Goal: Information Seeking & Learning: Find specific page/section

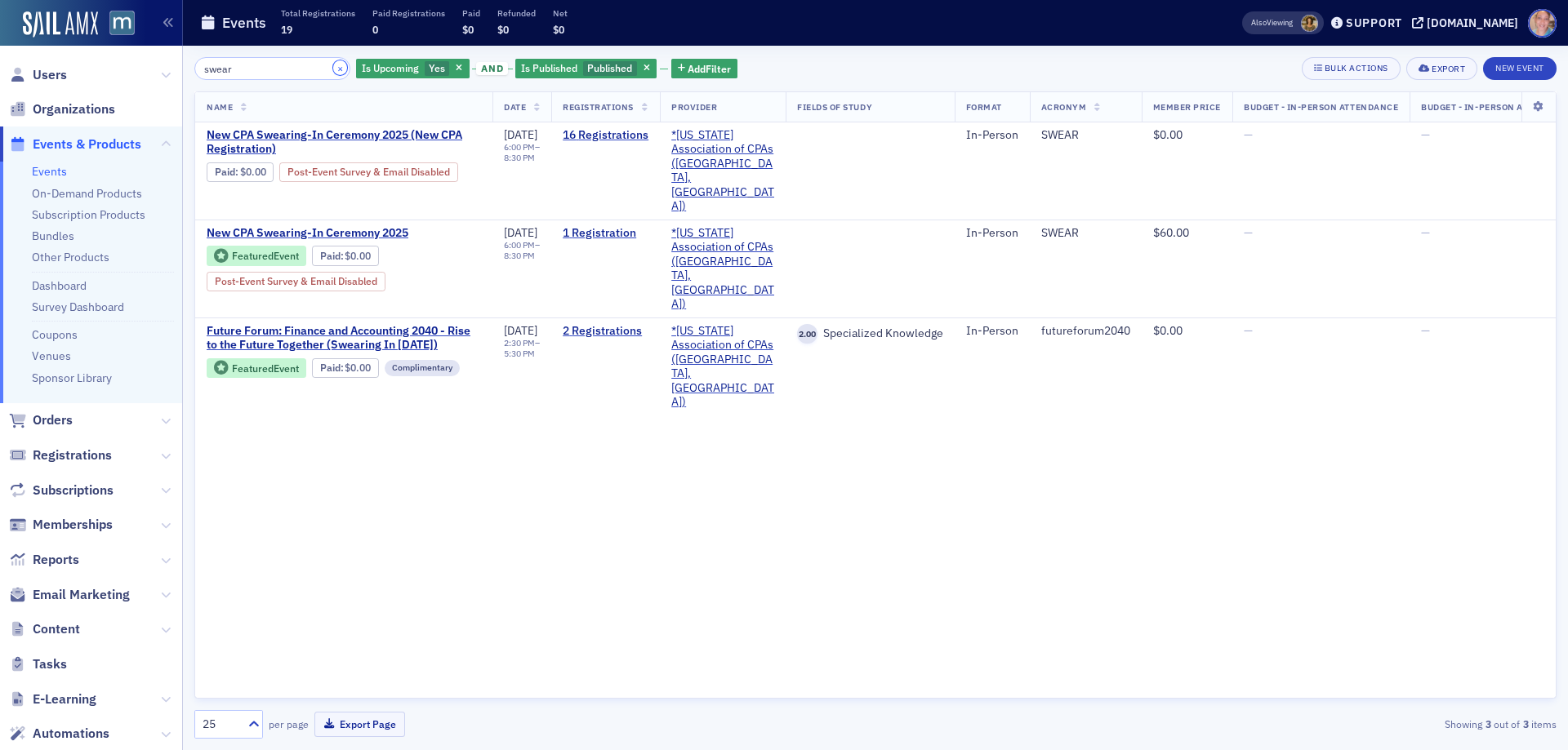
click at [333, 69] on button "×" at bounding box center [341, 68] width 15 height 15
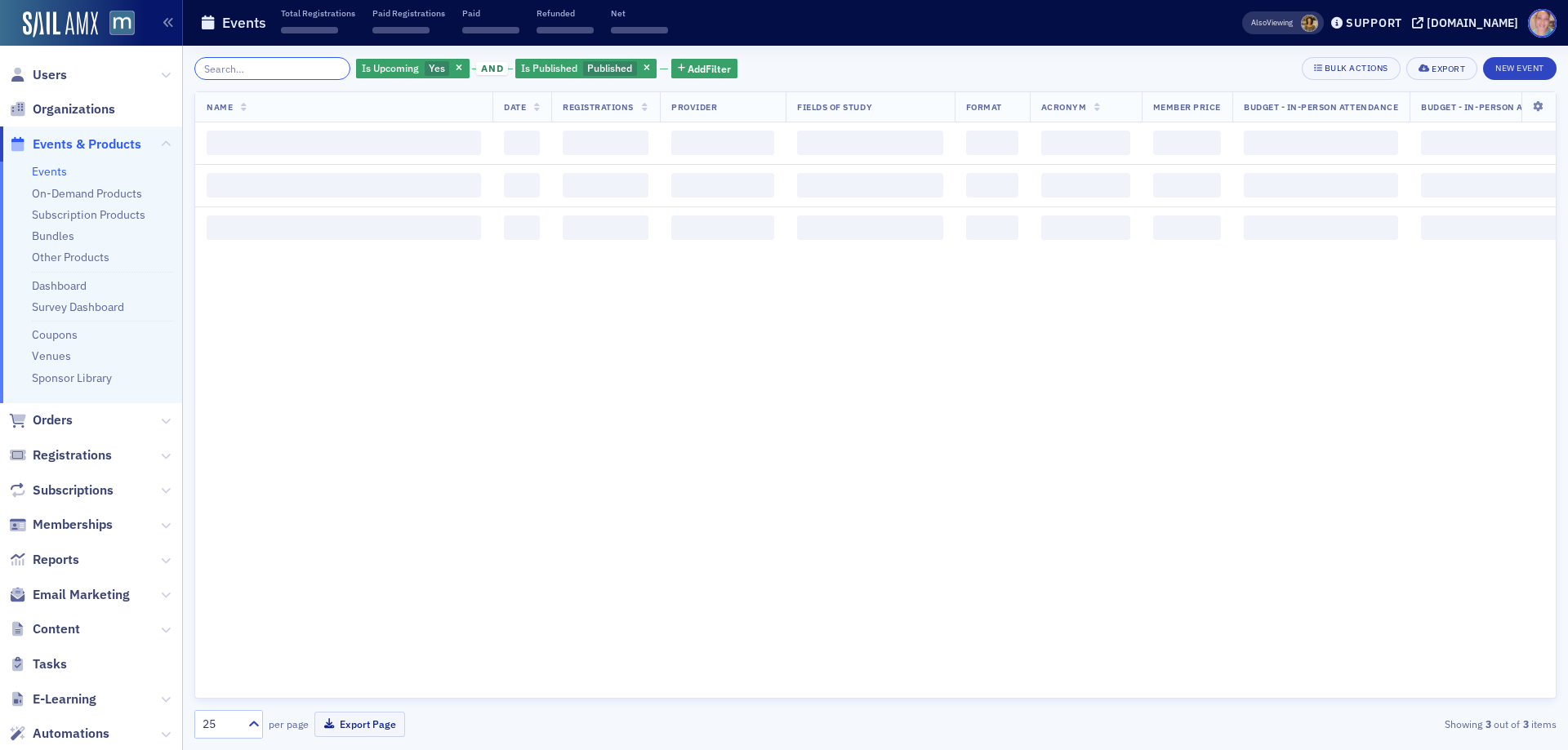
click at [243, 73] on input "search" at bounding box center [273, 68] width 156 height 23
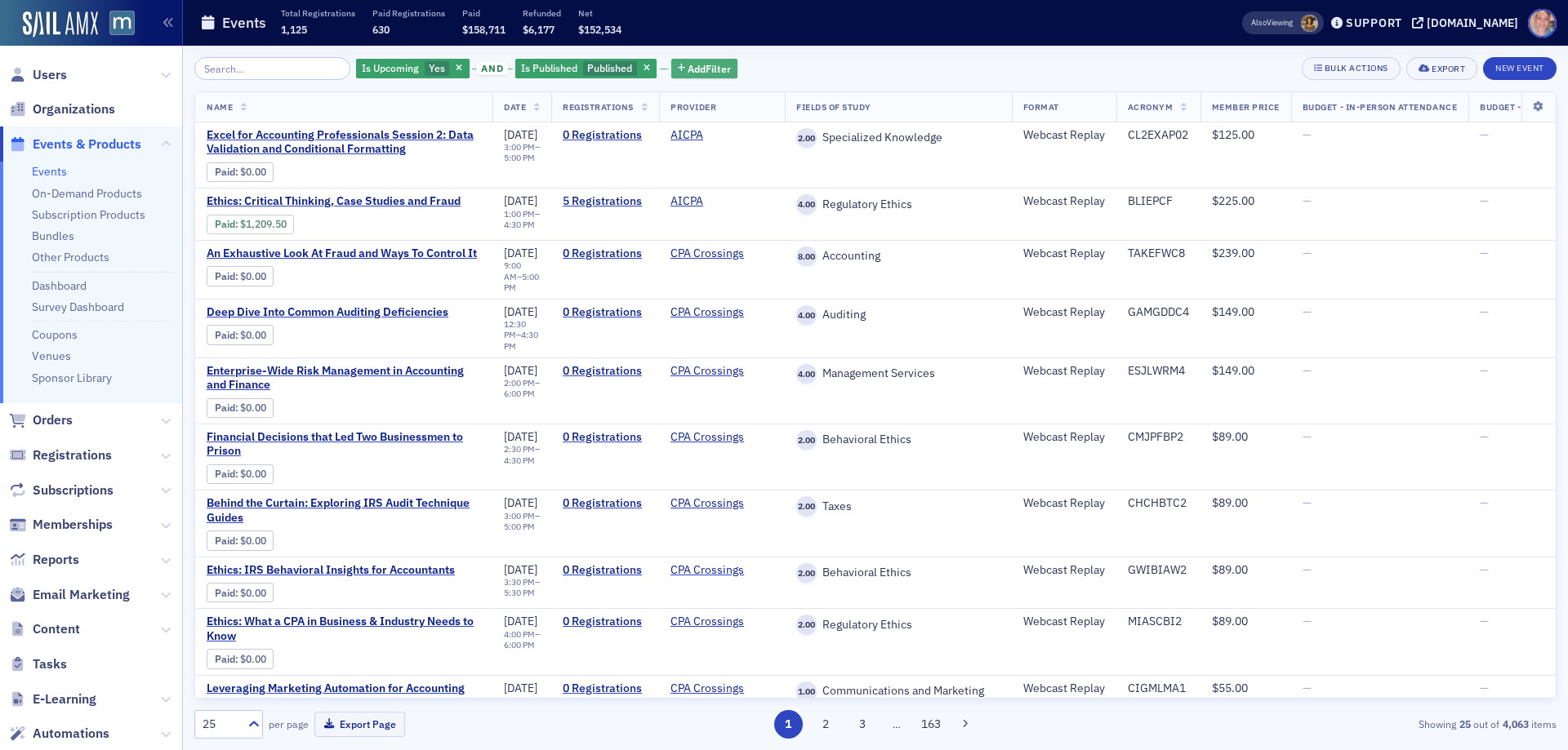
click at [701, 63] on span "Add Filter" at bounding box center [710, 68] width 44 height 15
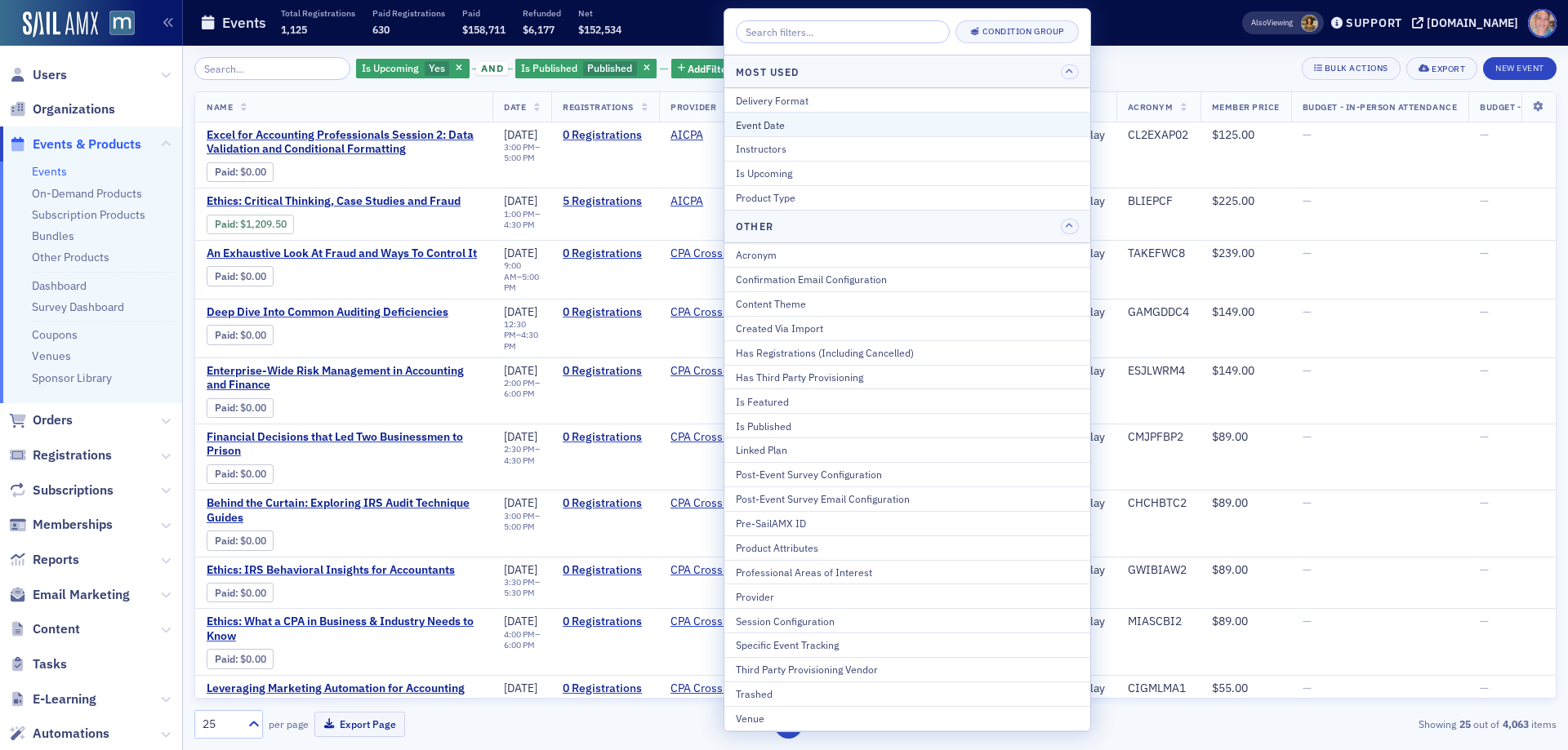
click at [805, 124] on div "Event Date" at bounding box center [907, 124] width 342 height 15
select select "9"
select select "2025"
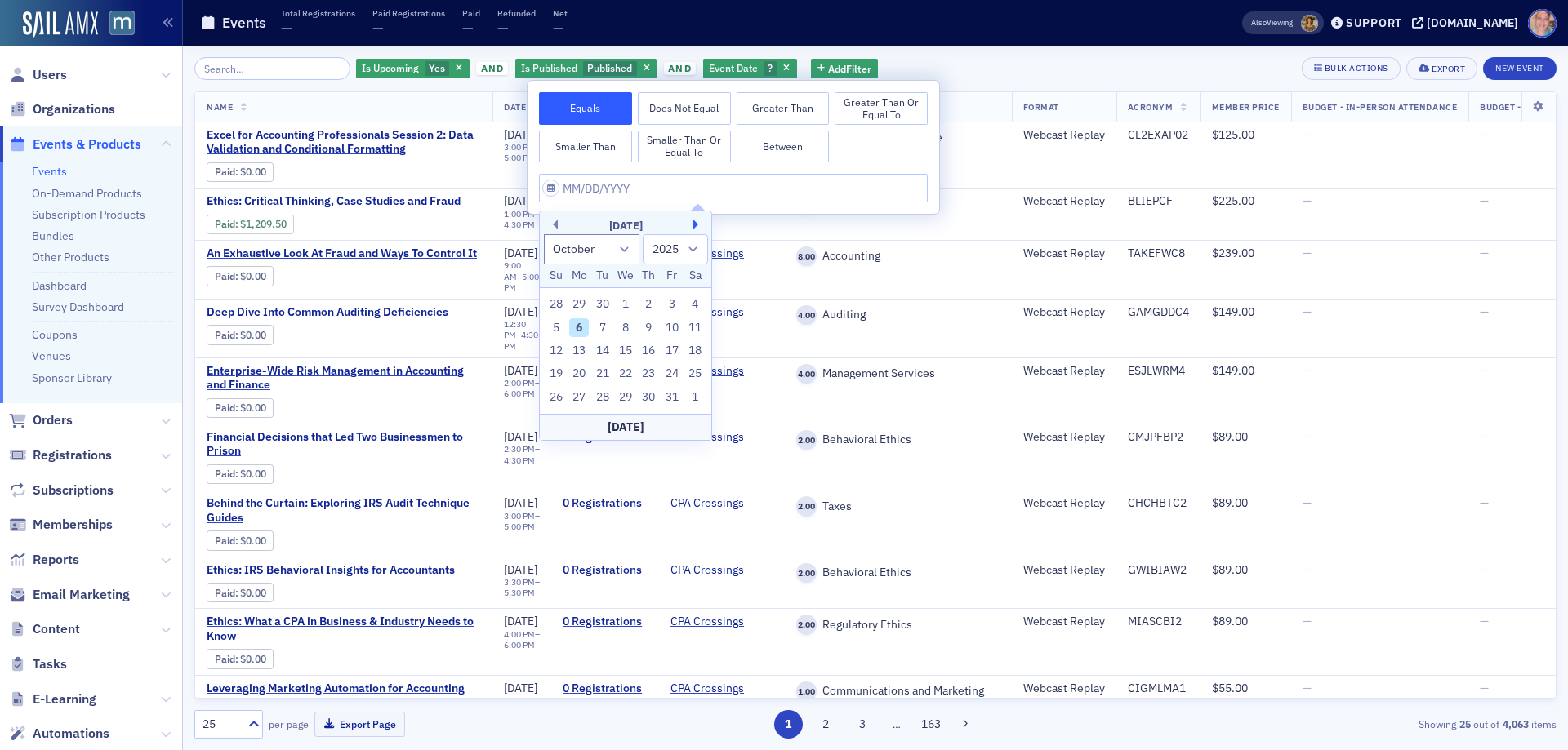
click at [698, 223] on button "Next Month" at bounding box center [698, 224] width 10 height 10
select select "10"
click at [650, 326] on div "6" at bounding box center [650, 329] width 20 height 20
type input "[DATE]"
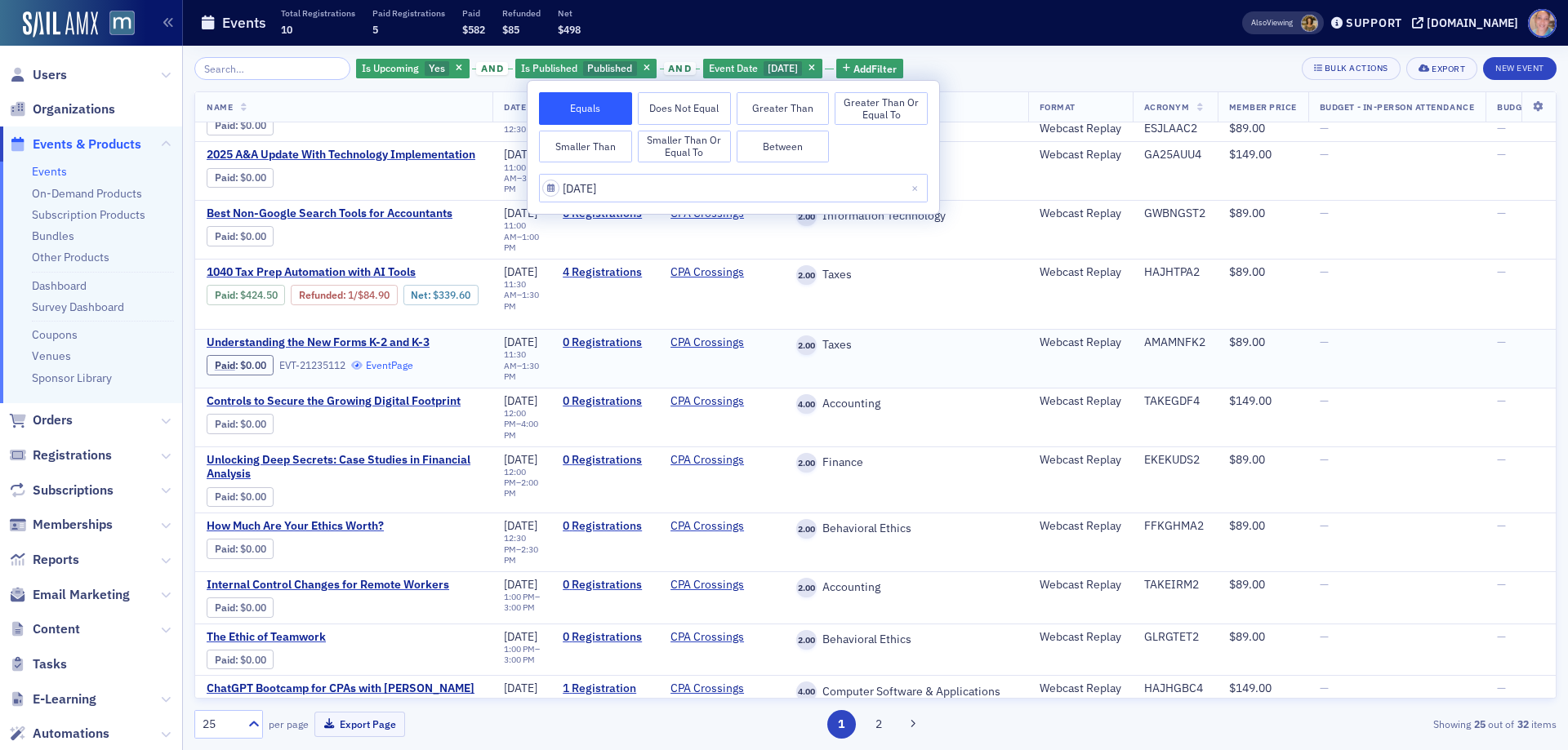
scroll to position [898, 0]
click at [879, 726] on button "2" at bounding box center [878, 724] width 28 height 28
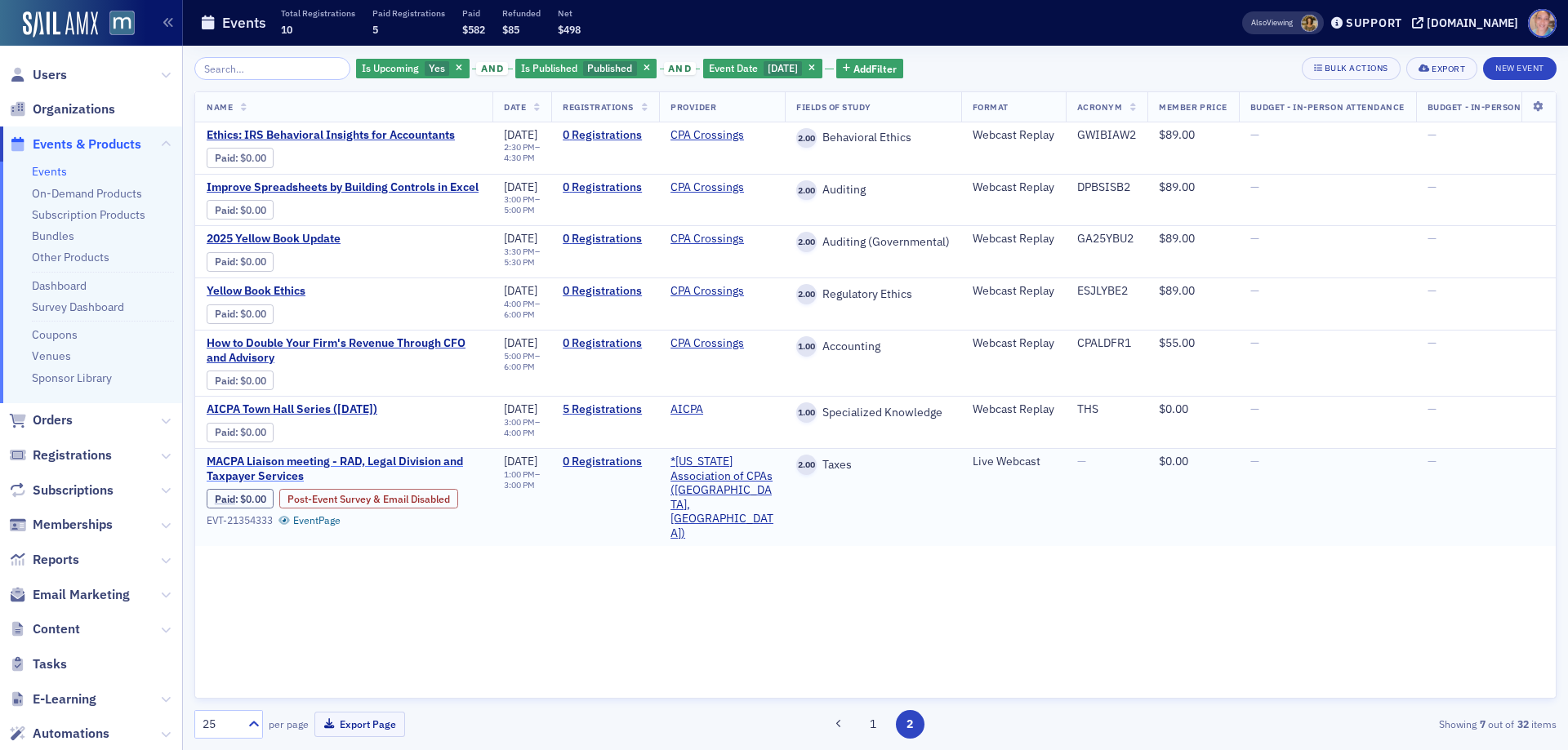
click at [248, 463] on span "M​ACPA Liaison meeting ​- RAD, Legal Division and Taxpayer Services" at bounding box center [343, 469] width 274 height 28
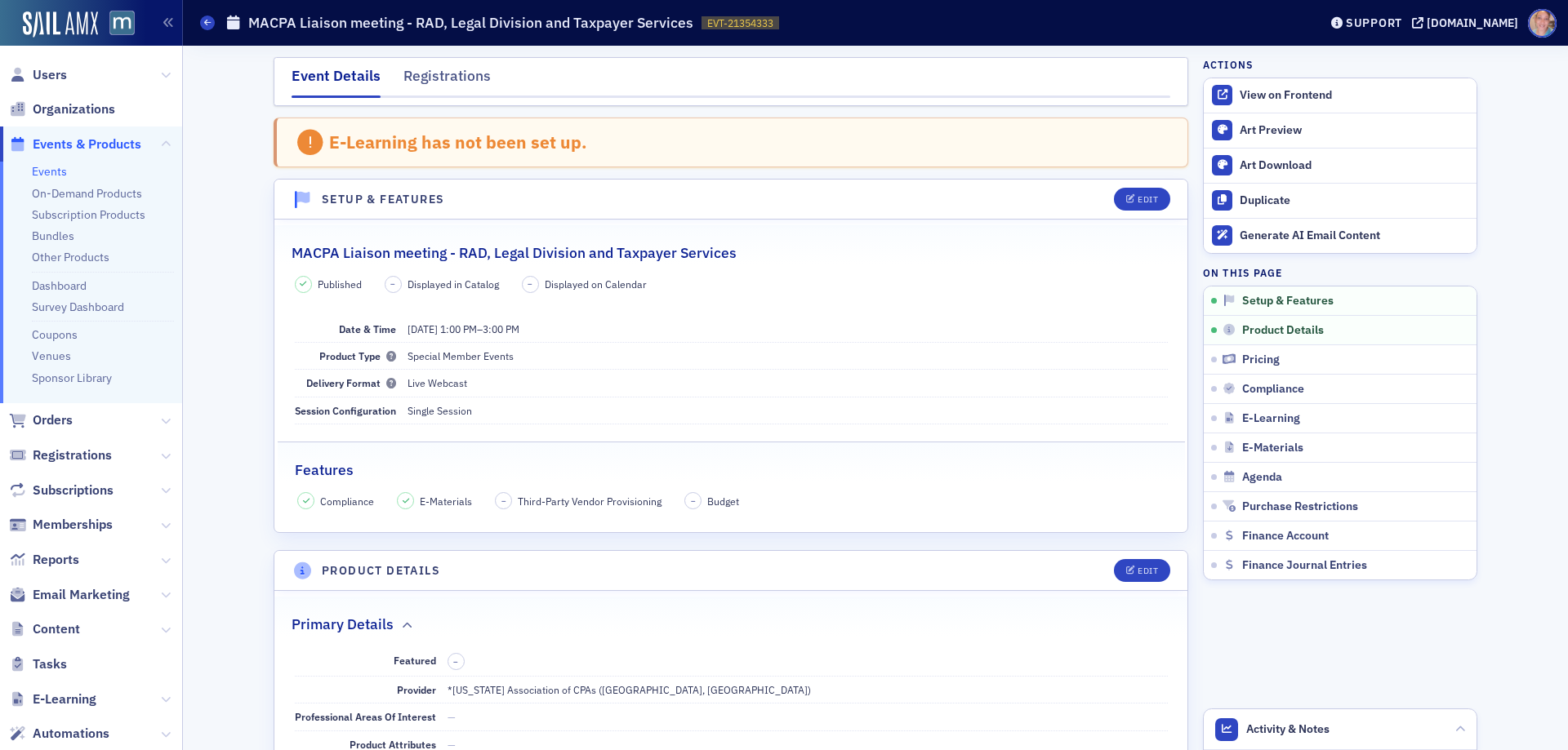
click at [40, 173] on link "Events" at bounding box center [49, 172] width 35 height 15
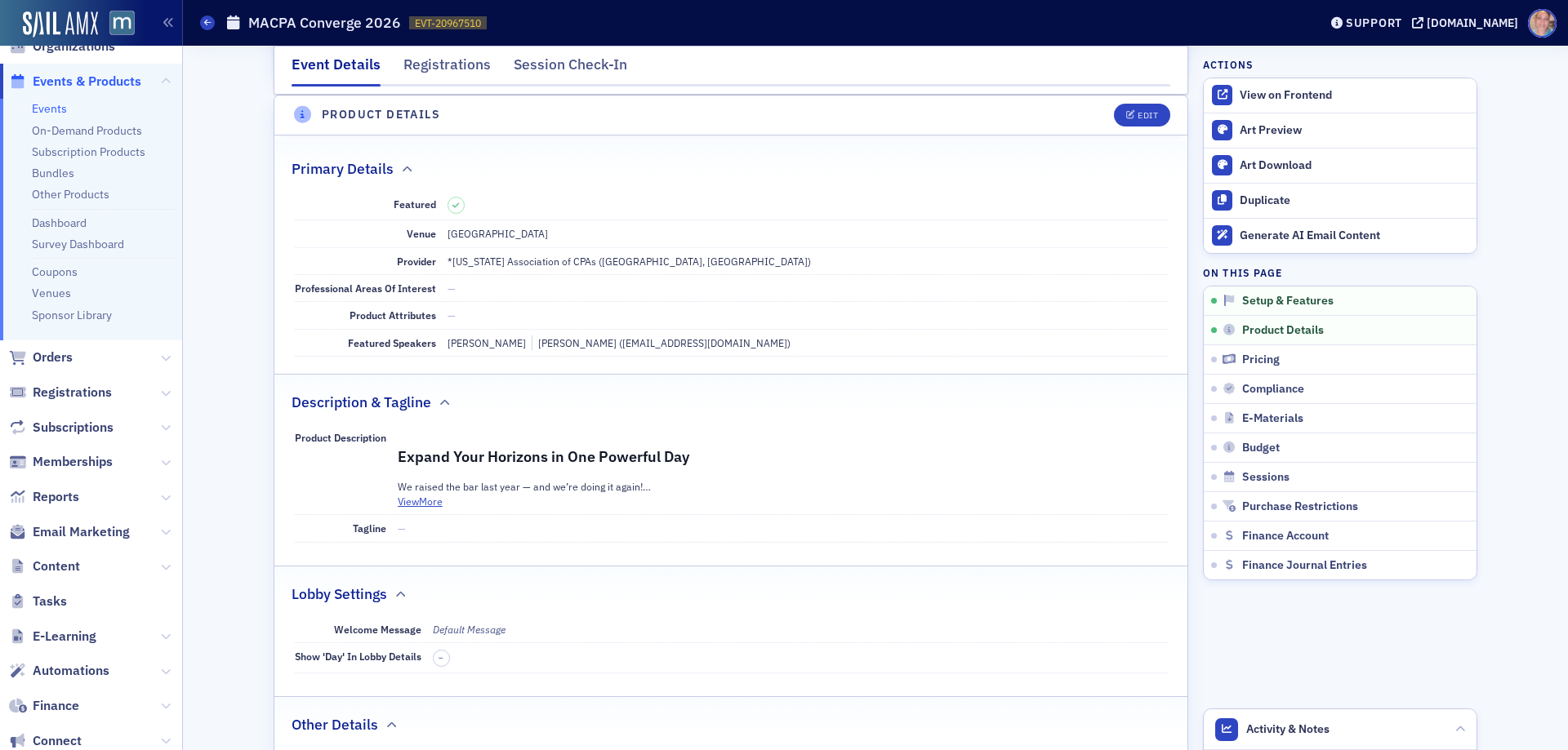
scroll to position [163, 0]
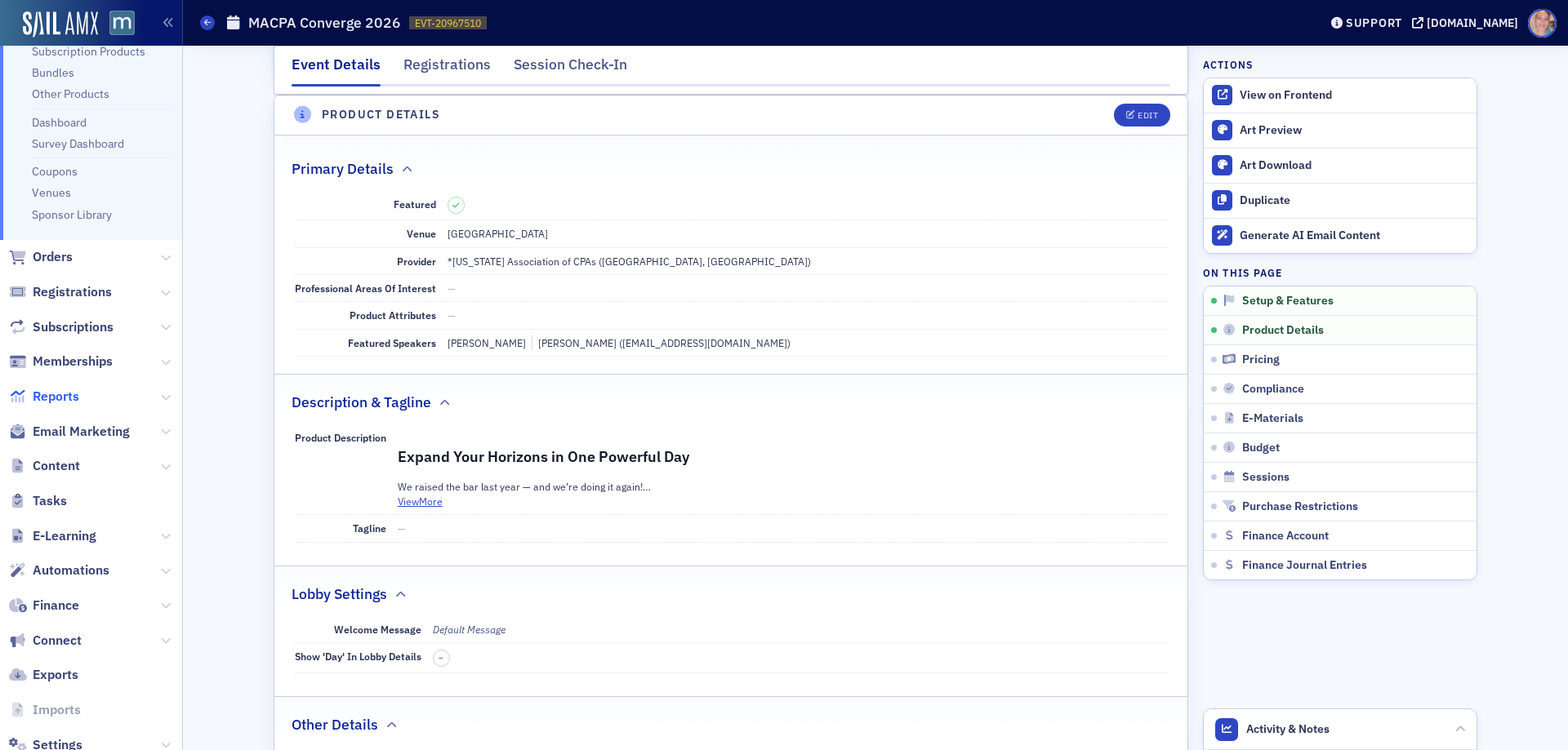
click at [55, 400] on span "Reports" at bounding box center [55, 397] width 46 height 18
